Goal: Check status

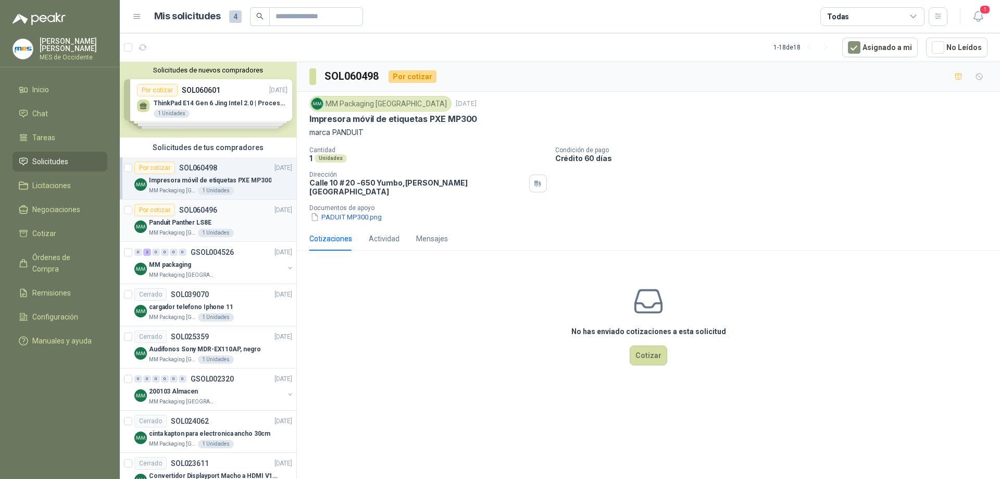
click at [237, 213] on div "Por cotizar SOL060496 08/10/25" at bounding box center [213, 210] width 158 height 13
click at [214, 176] on p "Impresora móvil de etiquetas PXE MP300" at bounding box center [210, 181] width 122 height 10
